Goal: Transaction & Acquisition: Purchase product/service

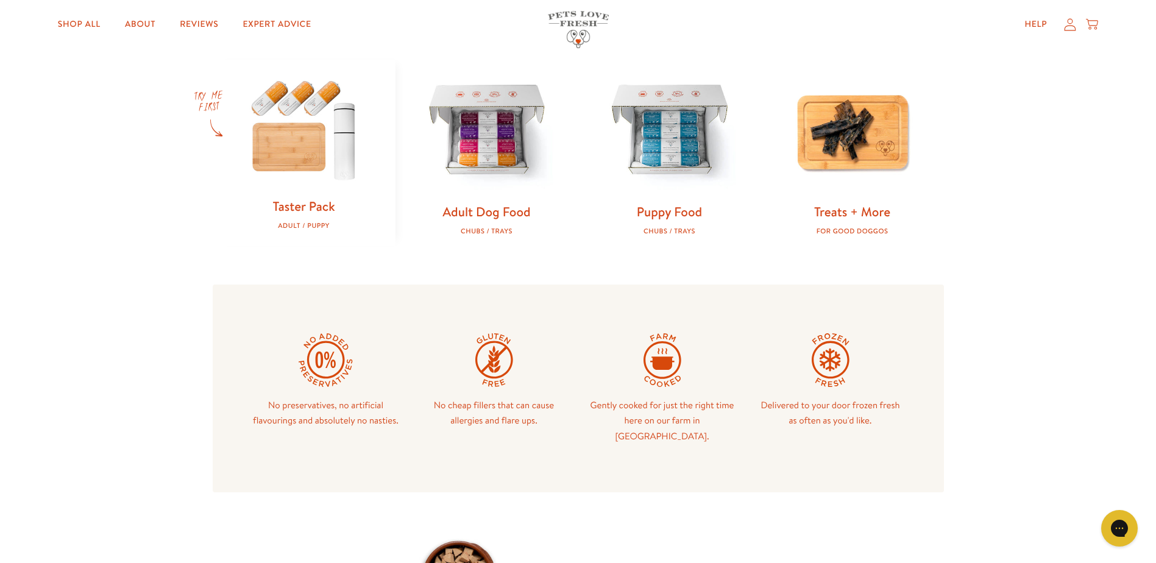
scroll to position [501, 0]
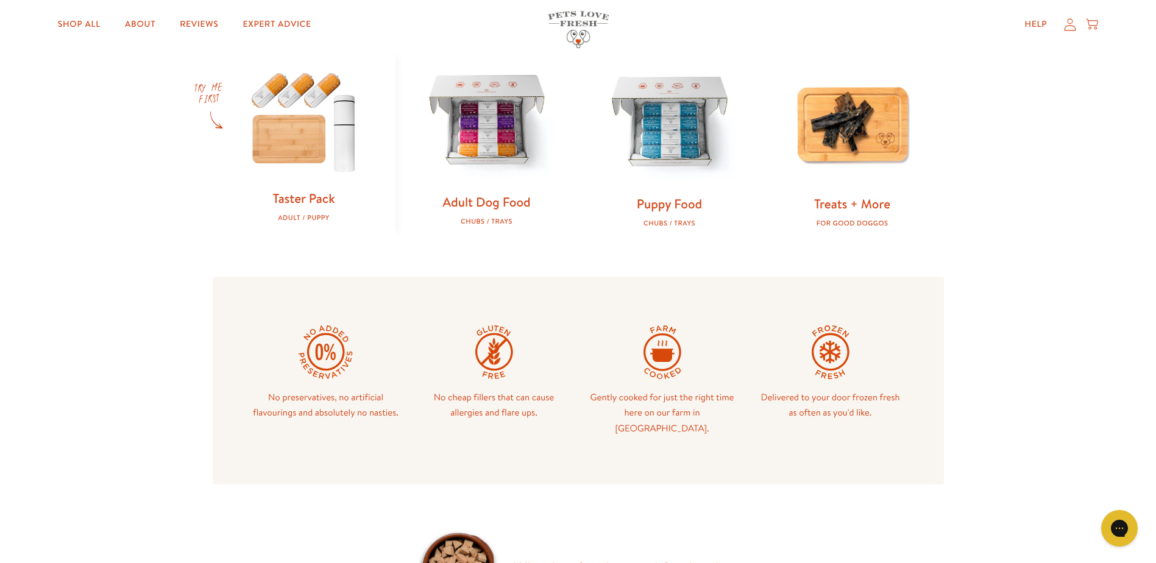
click at [538, 174] on img at bounding box center [487, 122] width 144 height 144
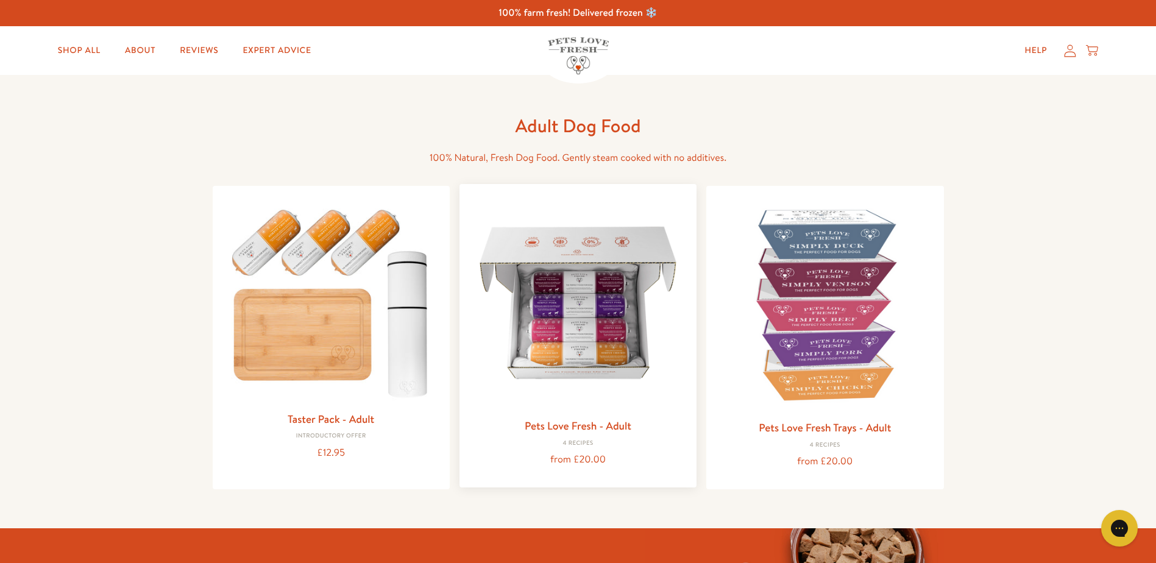
click at [600, 306] on img at bounding box center [578, 303] width 218 height 218
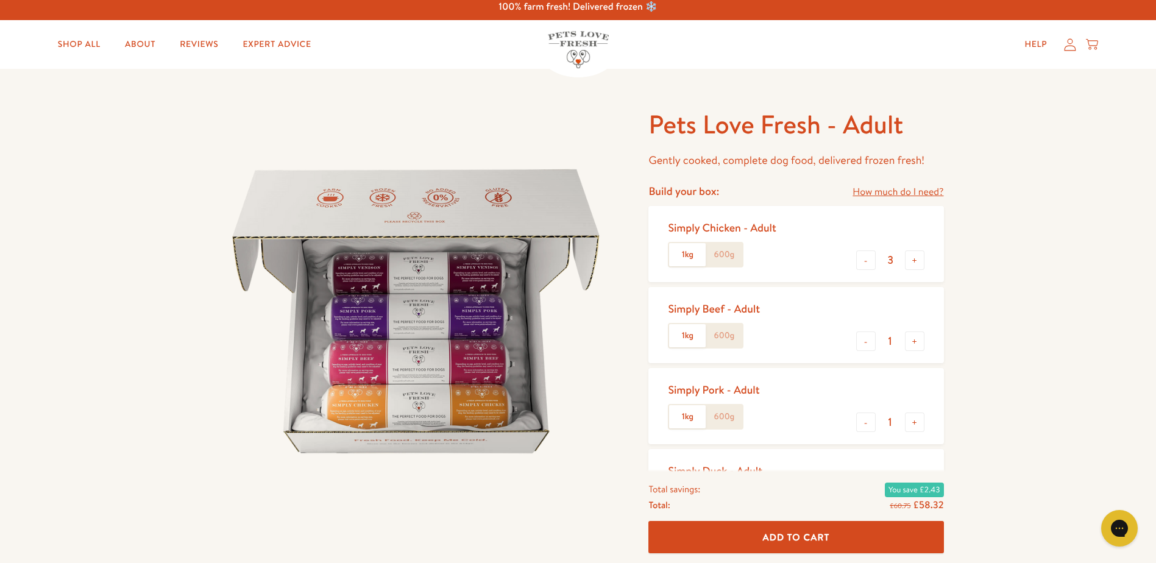
scroll to position [9, 0]
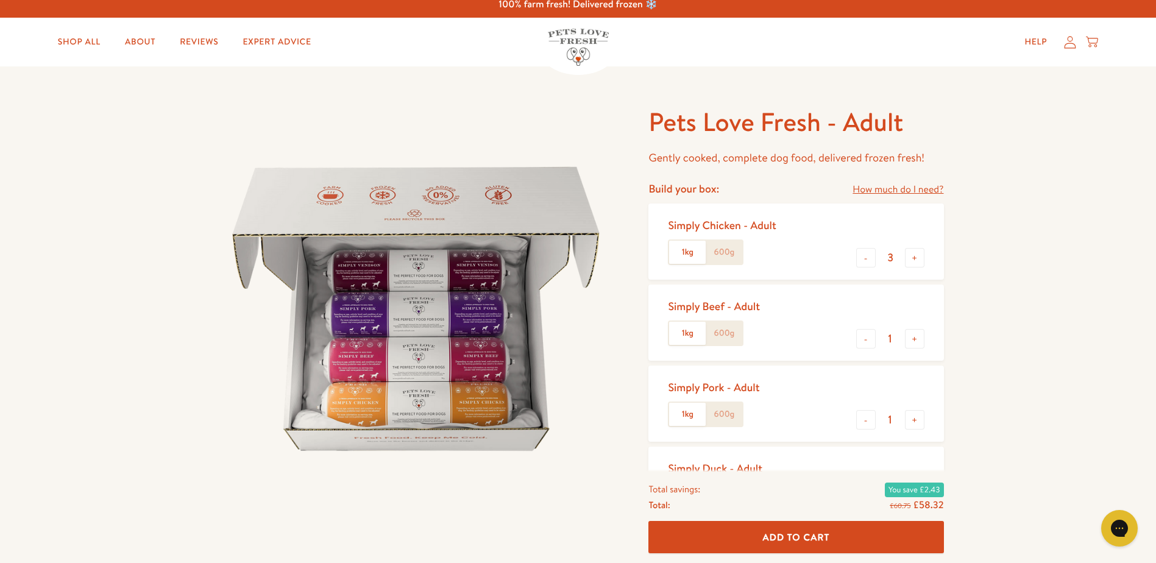
click at [914, 271] on div "Simply Chicken - Adult 1kg 600g - 3 +" at bounding box center [796, 242] width 295 height 76
click at [915, 261] on button "+" at bounding box center [915, 258] width 20 height 20
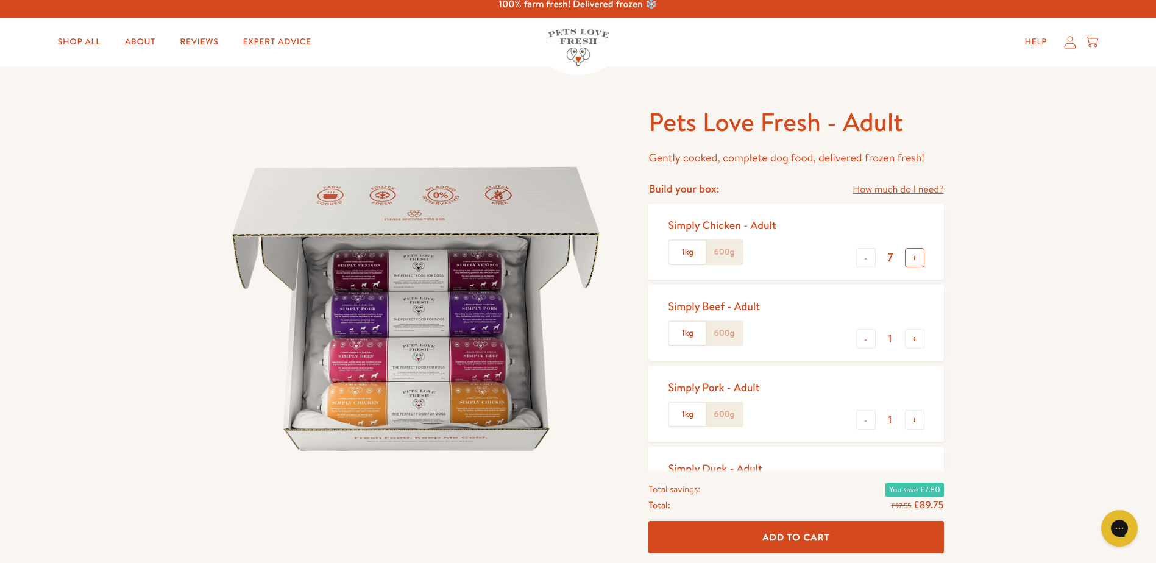
click at [915, 261] on button "+" at bounding box center [915, 258] width 20 height 20
type input "10"
click at [865, 347] on button "-" at bounding box center [867, 339] width 20 height 20
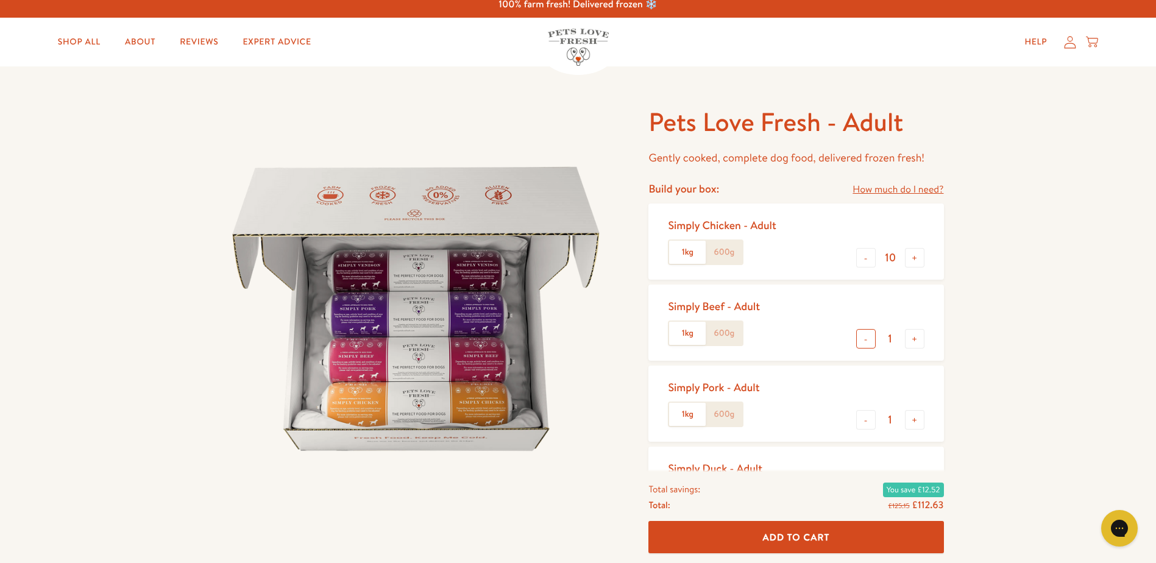
type input "0"
click at [862, 410] on div "Simply Pork - Adult 1kg 600g - 1 +" at bounding box center [796, 404] width 295 height 76
click at [861, 414] on button "-" at bounding box center [867, 420] width 20 height 20
type input "0"
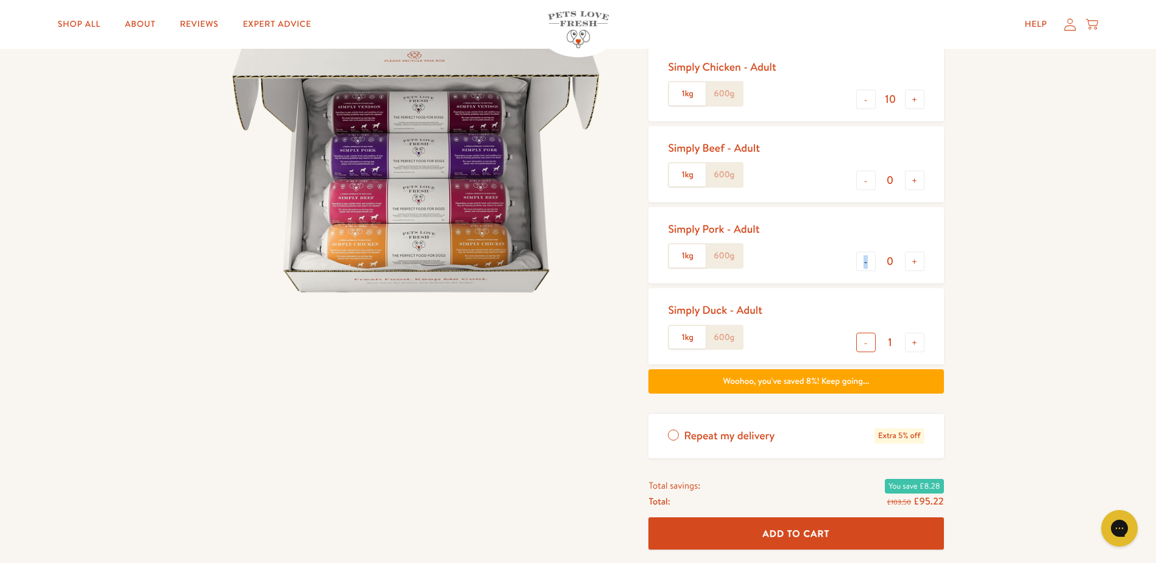
scroll to position [188, 0]
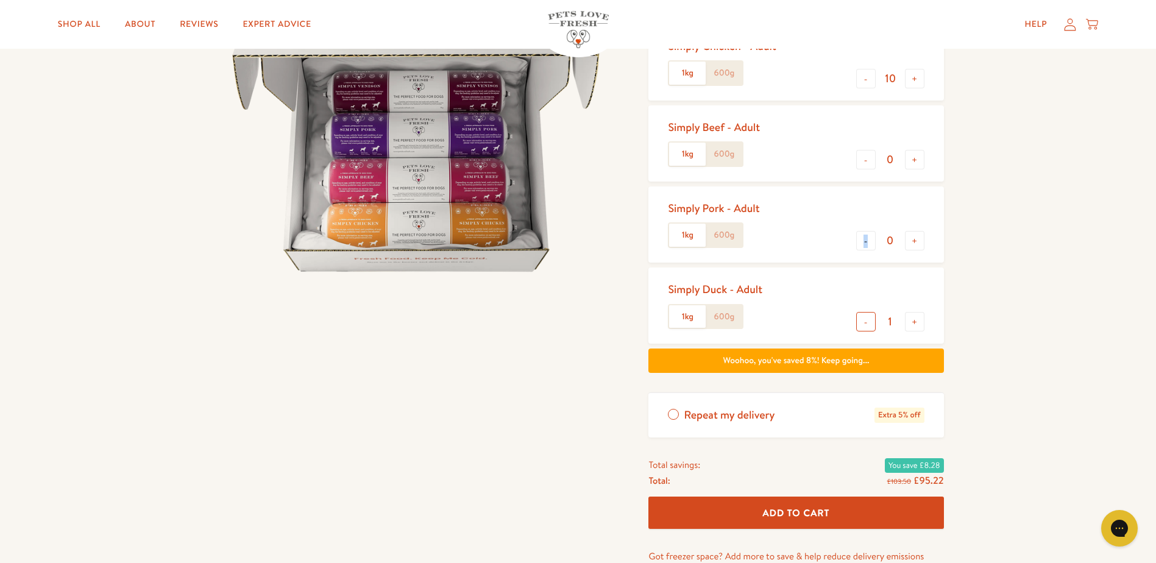
click at [870, 325] on button "-" at bounding box center [867, 322] width 20 height 20
type input "0"
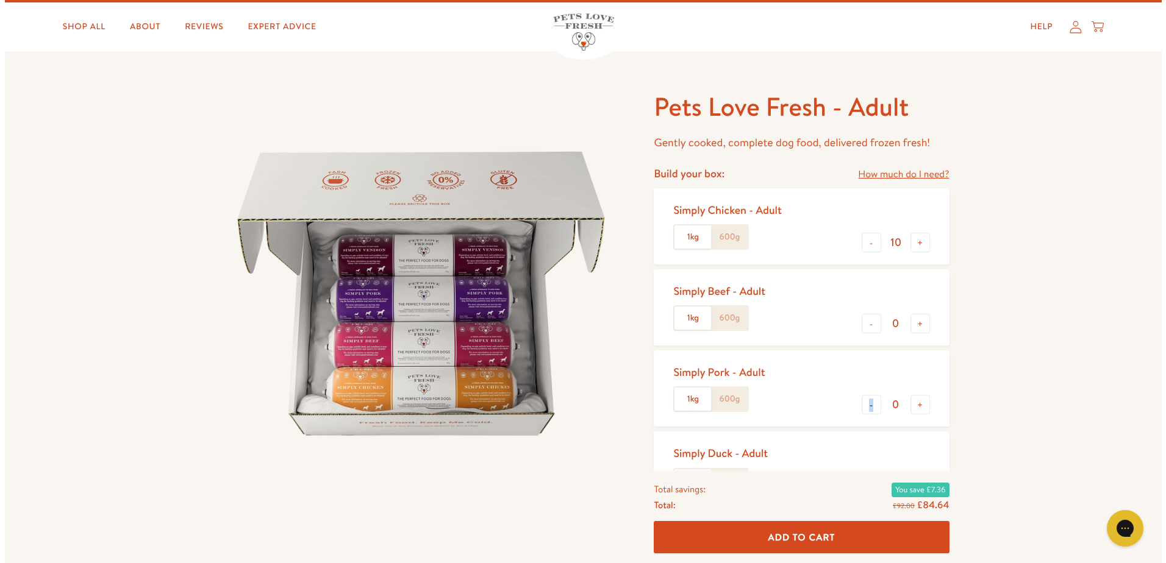
scroll to position [0, 0]
